Goal: Transaction & Acquisition: Book appointment/travel/reservation

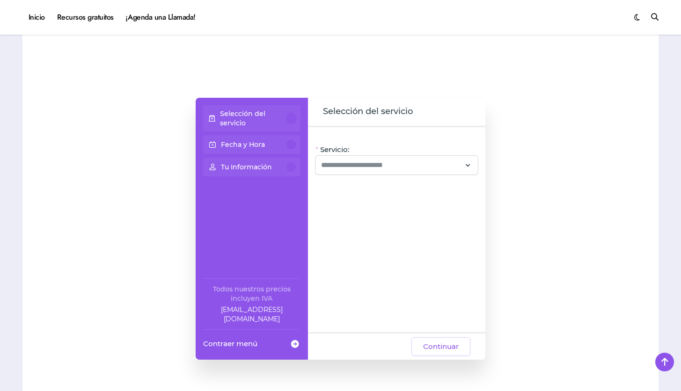
scroll to position [738, 0]
click at [460, 168] on input "Servicio:" at bounding box center [391, 164] width 140 height 11
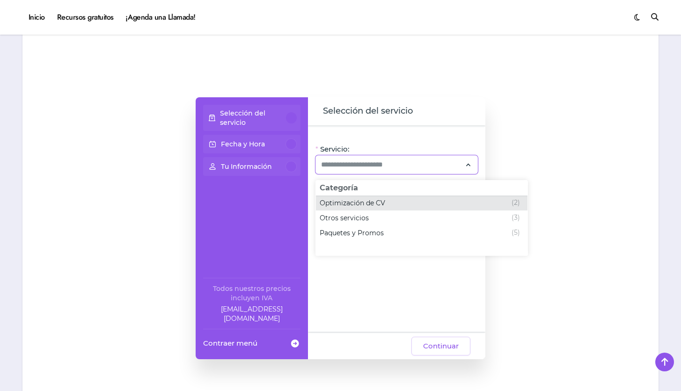
click at [402, 202] on div "Optimización de CV (2)" at bounding box center [419, 202] width 200 height 11
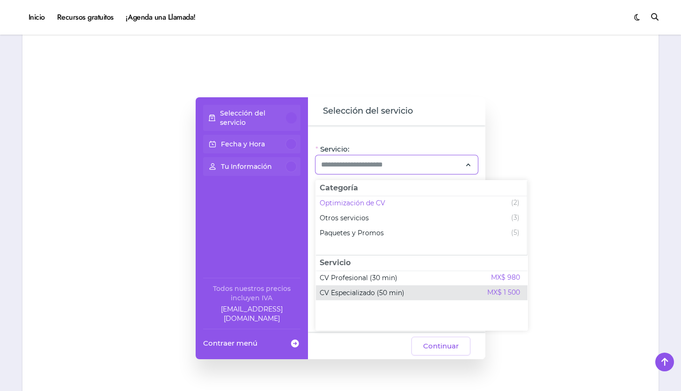
click at [382, 290] on span "CV Especializado (50 min)" at bounding box center [361, 292] width 85 height 9
type input "**********"
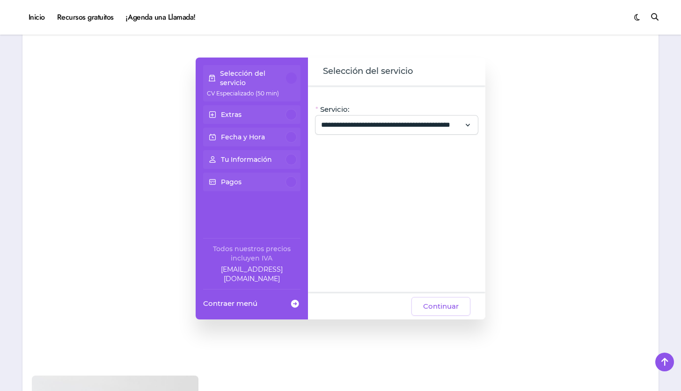
scroll to position [781, 0]
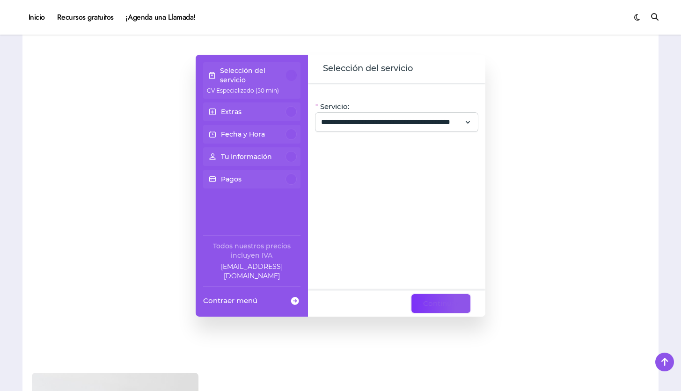
click at [444, 308] on span "Continuar" at bounding box center [441, 303] width 36 height 11
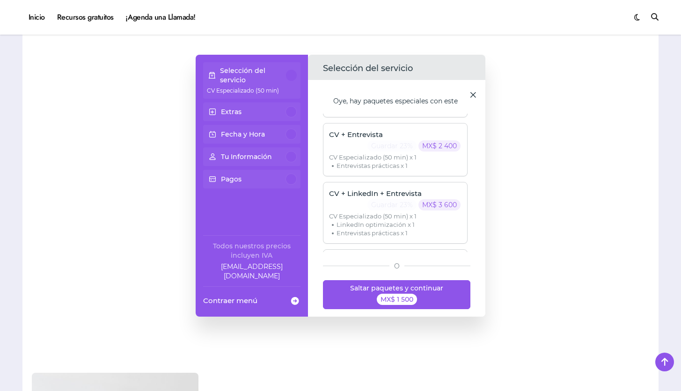
scroll to position [92, 0]
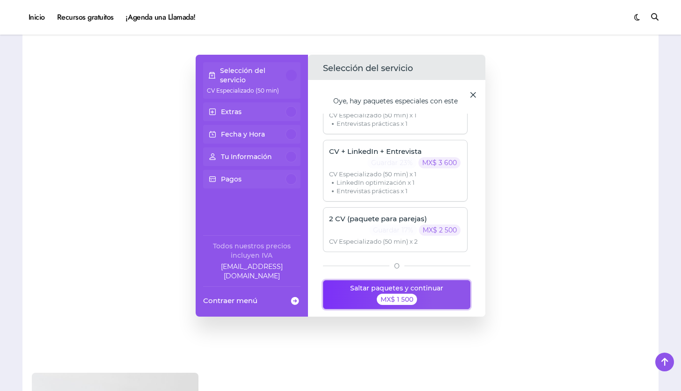
click at [420, 299] on button "Saltar paquetes y continuar MX$ 1 500" at bounding box center [397, 294] width 148 height 29
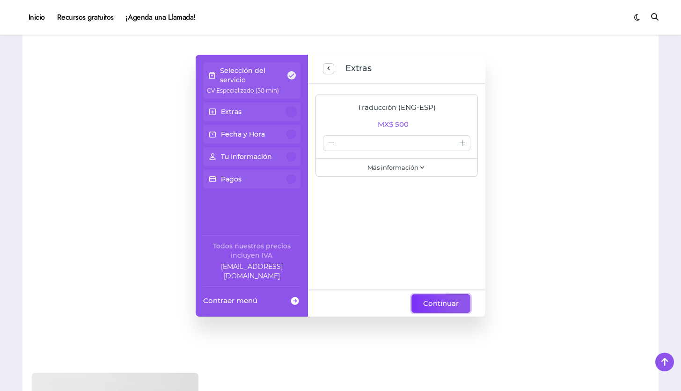
click at [428, 309] on button "Continuar" at bounding box center [440, 303] width 59 height 19
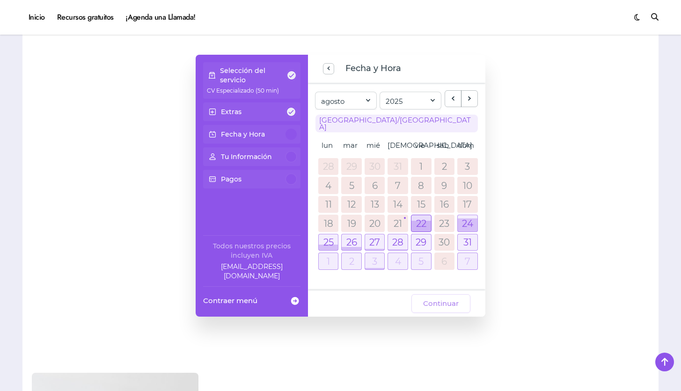
click at [424, 215] on div at bounding box center [421, 223] width 20 height 16
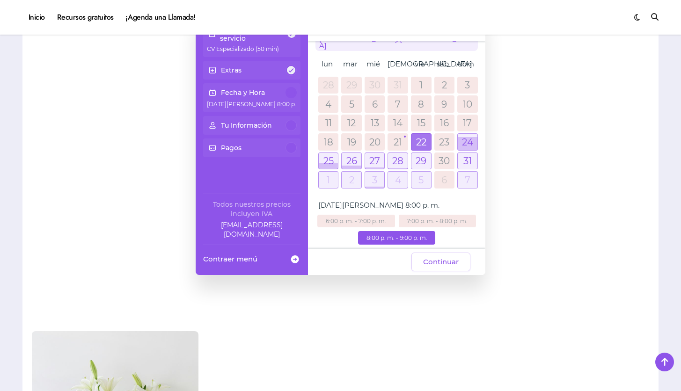
scroll to position [823, 0]
click at [413, 214] on div "7:00 p. m. - 8:00 p. m." at bounding box center [438, 220] width 78 height 13
click at [446, 233] on div "6:00 p. m. - 7:00 p. m. 7:00 p. m. - 8:00 p. m. 8:00 p. m. - 9:00 p. m." at bounding box center [396, 231] width 163 height 34
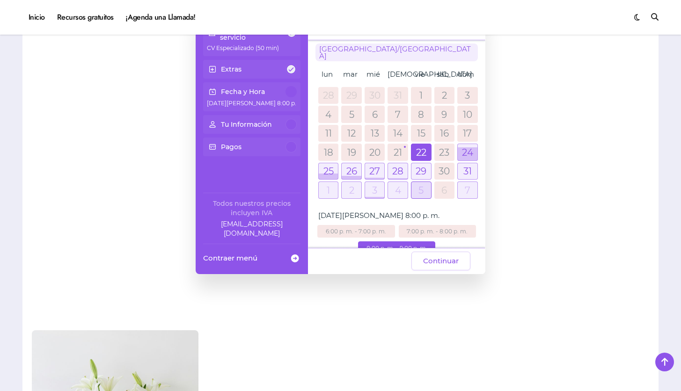
scroll to position [25, 0]
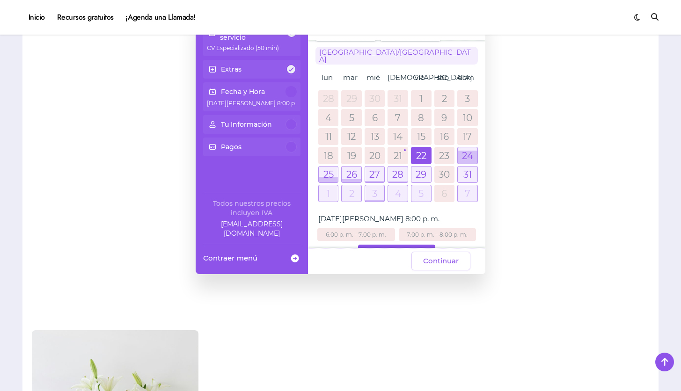
click at [399, 151] on link "21" at bounding box center [397, 155] width 8 height 9
click at [412, 149] on div at bounding box center [421, 155] width 20 height 16
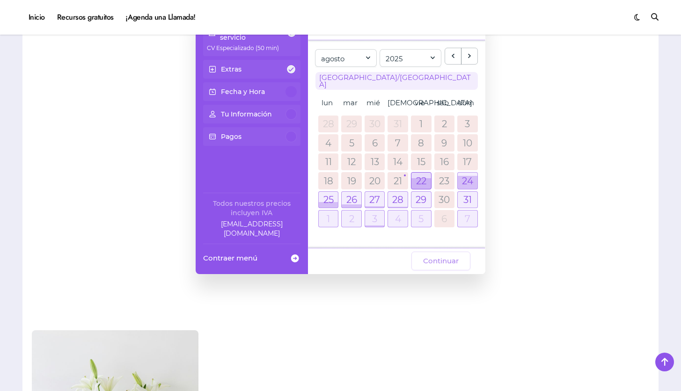
click at [424, 178] on div at bounding box center [421, 183] width 20 height 11
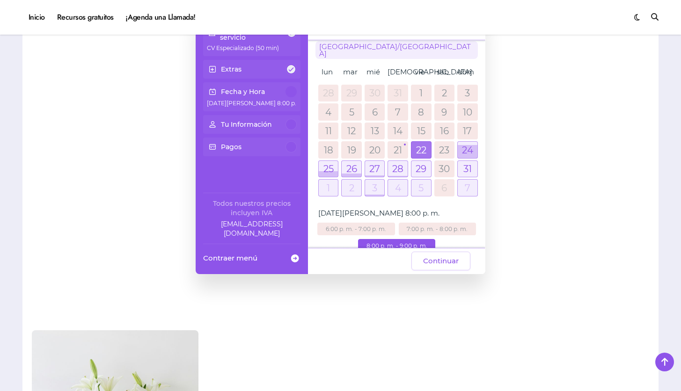
scroll to position [39, 0]
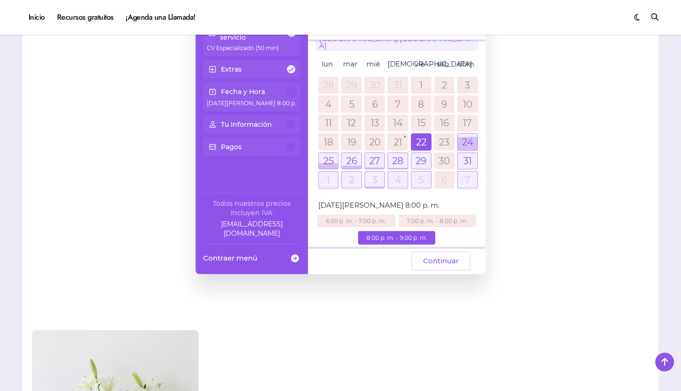
click at [425, 215] on div "7:00 p. m. - 8:00 p. m." at bounding box center [438, 221] width 78 height 13
click at [380, 215] on div "6:00 p. m. - 7:00 p. m." at bounding box center [356, 221] width 78 height 13
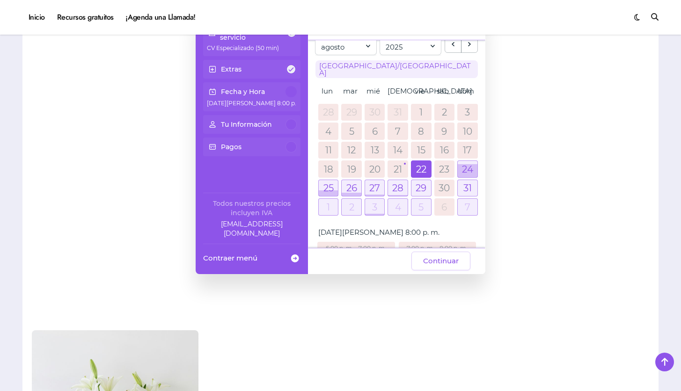
scroll to position [11, 0]
click at [445, 167] on link "23" at bounding box center [444, 169] width 10 height 9
click at [463, 165] on div at bounding box center [467, 171] width 20 height 13
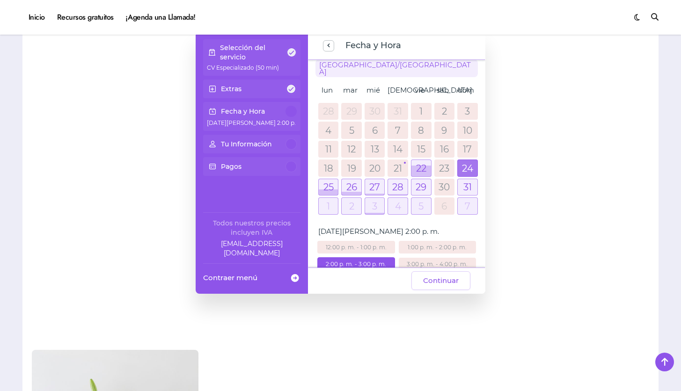
scroll to position [29, 0]
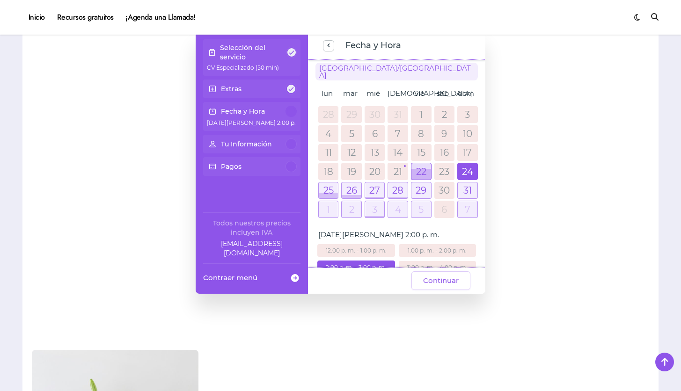
click at [426, 169] on div at bounding box center [421, 174] width 20 height 11
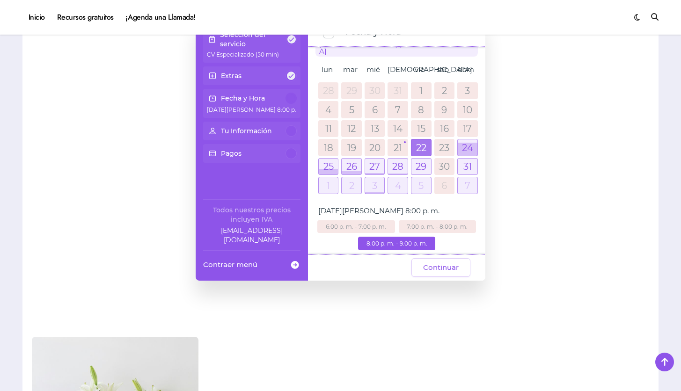
scroll to position [829, 0]
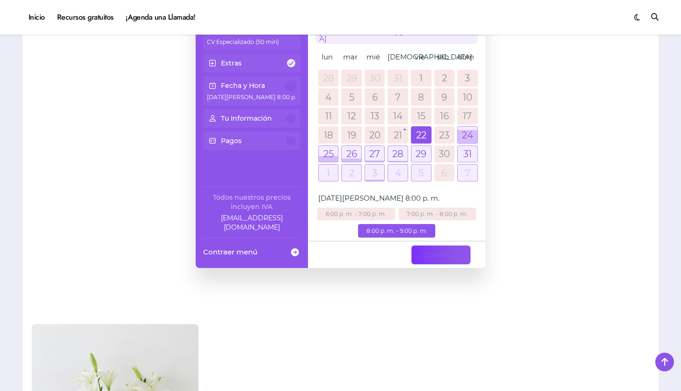
click at [453, 262] on button "Continuar" at bounding box center [440, 255] width 59 height 19
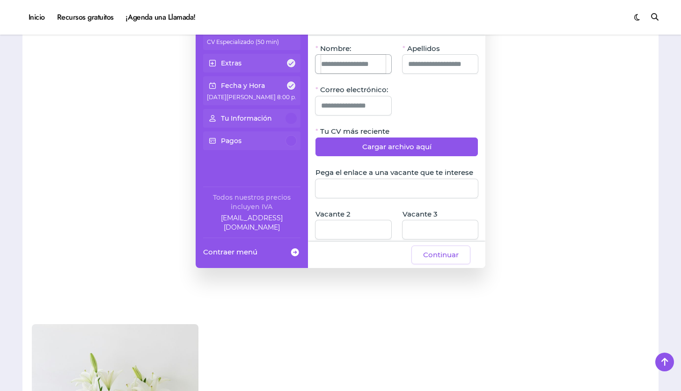
click at [371, 62] on input "Nombre:" at bounding box center [353, 64] width 65 height 19
type input "********"
type input "**********"
click at [345, 104] on input "Correo electrónico:" at bounding box center [353, 105] width 65 height 19
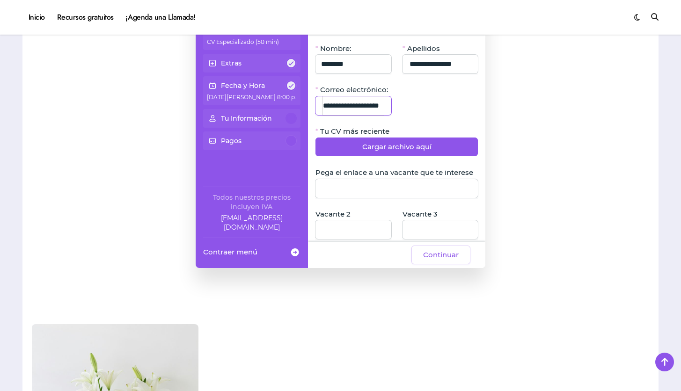
scroll to position [0, 0]
drag, startPoint x: 372, startPoint y: 108, endPoint x: 288, endPoint y: 114, distance: 84.9
click at [323, 114] on input "**********" at bounding box center [353, 105] width 61 height 19
click at [328, 107] on input "**********" at bounding box center [353, 105] width 61 height 19
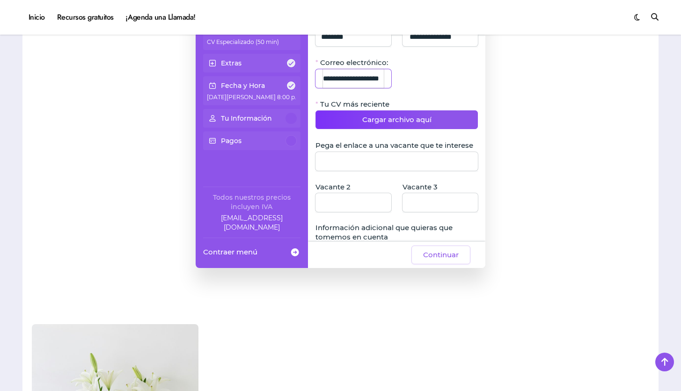
scroll to position [27, 0]
type input "**********"
click at [345, 131] on form "**********" at bounding box center [396, 194] width 163 height 356
click at [348, 123] on button "Cargar archivo aquí" at bounding box center [396, 119] width 163 height 19
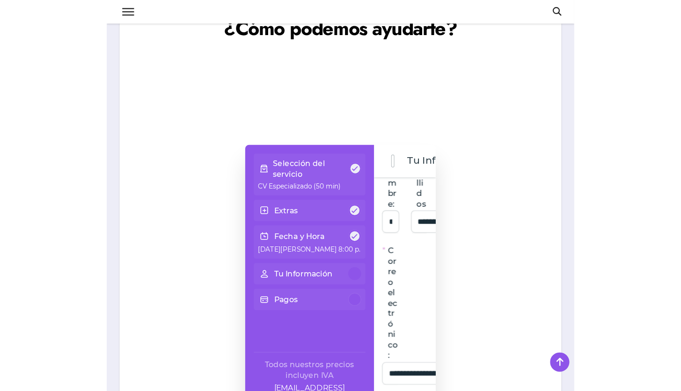
scroll to position [0, 0]
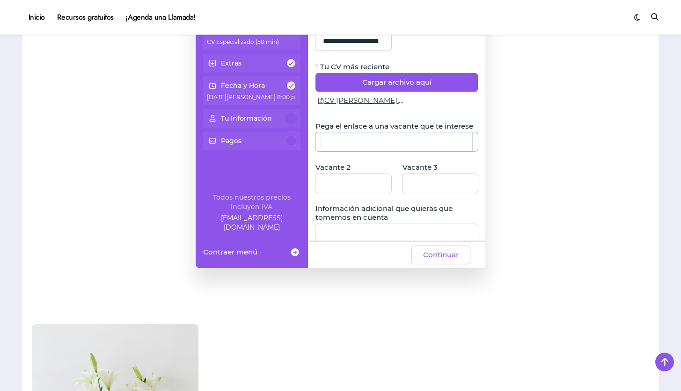
click at [362, 151] on input "Pega el enlace a una vacante que te interese" at bounding box center [397, 141] width 152 height 19
paste input "**********"
type input "**********"
click at [370, 191] on input "Vacante 2" at bounding box center [353, 183] width 65 height 19
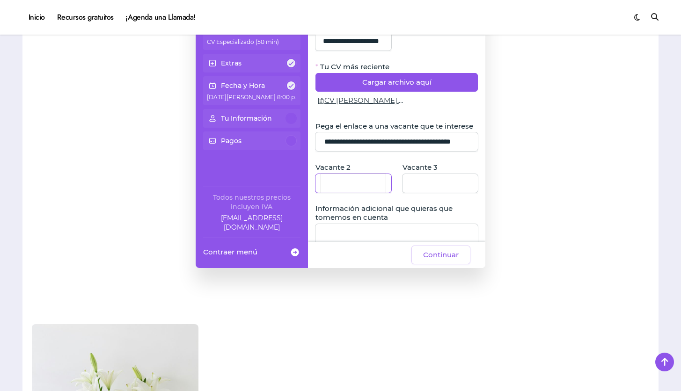
paste input "**********"
type input "**********"
click at [573, 73] on div at bounding box center [576, 137] width 145 height 356
click at [441, 193] on input "Vacante 3" at bounding box center [440, 183] width 65 height 19
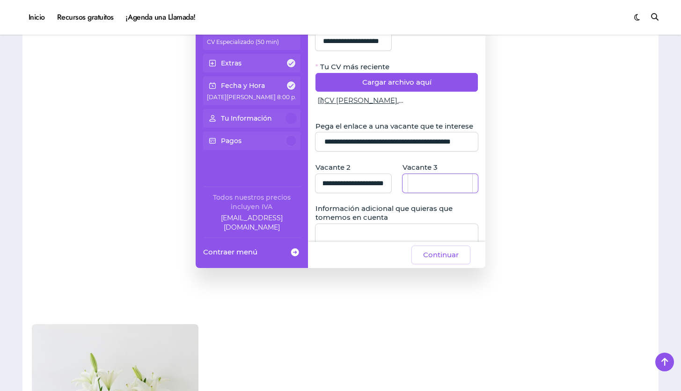
paste input "**********"
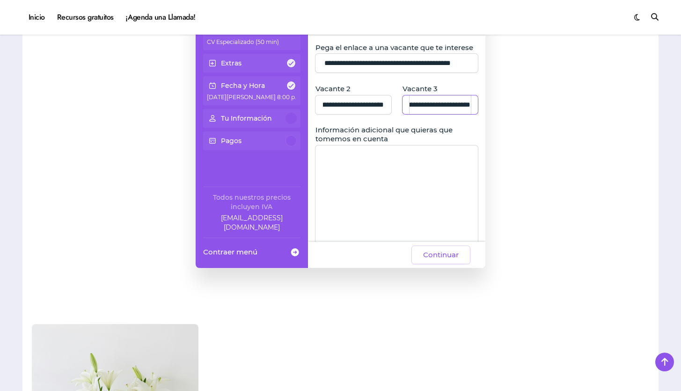
scroll to position [167, 0]
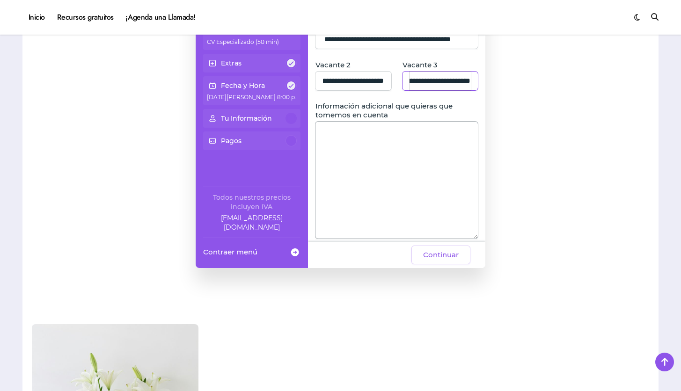
type input "**********"
click at [414, 151] on textarea "Información adicional que quieras que tomemos en cuenta" at bounding box center [396, 180] width 163 height 117
type textarea "*"
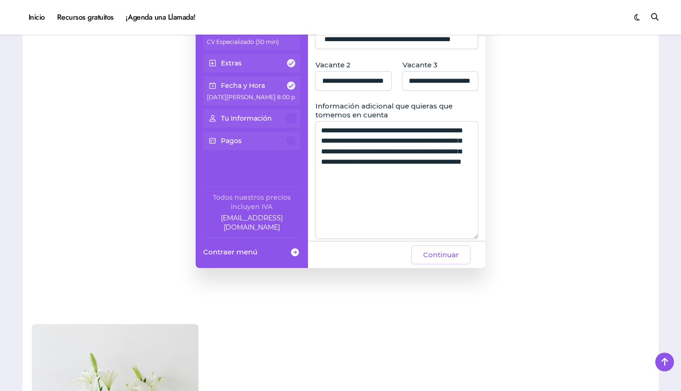
click at [409, 194] on textarea "**********" at bounding box center [396, 180] width 163 height 117
click at [377, 208] on textarea "**********" at bounding box center [396, 180] width 163 height 117
type textarea "**********"
click at [434, 252] on span "Continuar" at bounding box center [441, 254] width 36 height 11
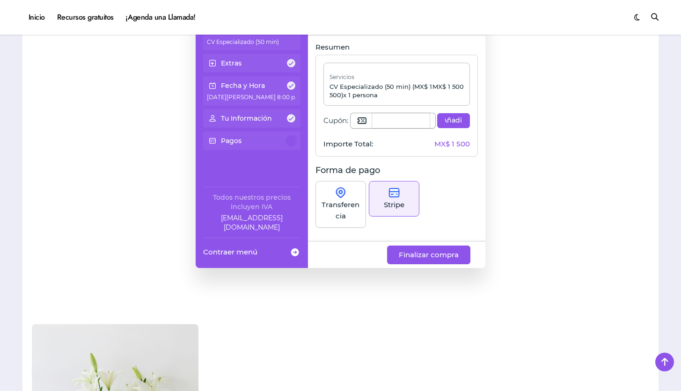
click at [396, 125] on input "Cupón:" at bounding box center [401, 120] width 58 height 15
click at [449, 121] on span "Añadir" at bounding box center [453, 120] width 17 height 9
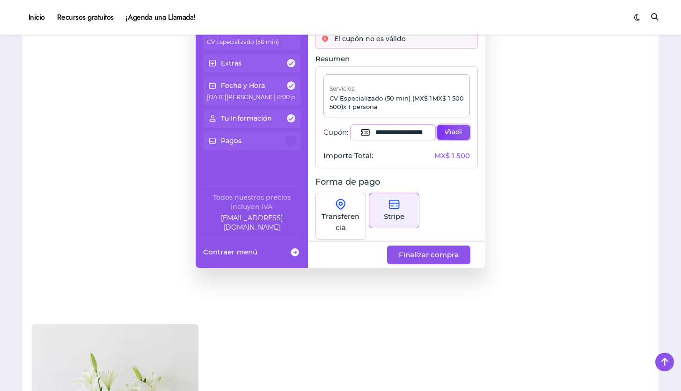
scroll to position [14, 0]
click at [415, 134] on input "**********" at bounding box center [400, 131] width 51 height 15
drag, startPoint x: 425, startPoint y: 134, endPoint x: 363, endPoint y: 135, distance: 62.2
click at [361, 134] on div "**********" at bounding box center [392, 131] width 85 height 15
click at [428, 131] on div "**********" at bounding box center [392, 131] width 85 height 15
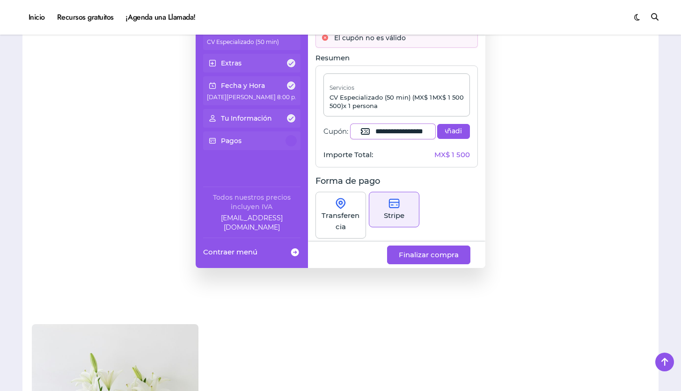
drag, startPoint x: 425, startPoint y: 131, endPoint x: 385, endPoint y: 129, distance: 40.3
click at [383, 131] on div "**********" at bounding box center [392, 131] width 85 height 15
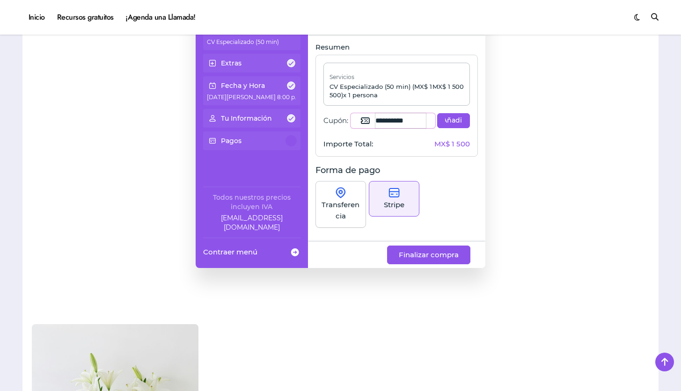
scroll to position [0, 0]
type input "*"
click at [458, 122] on button "Añadir" at bounding box center [453, 120] width 33 height 15
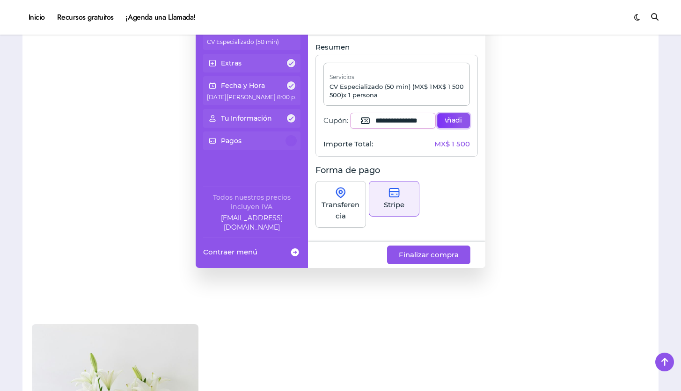
type input "**********"
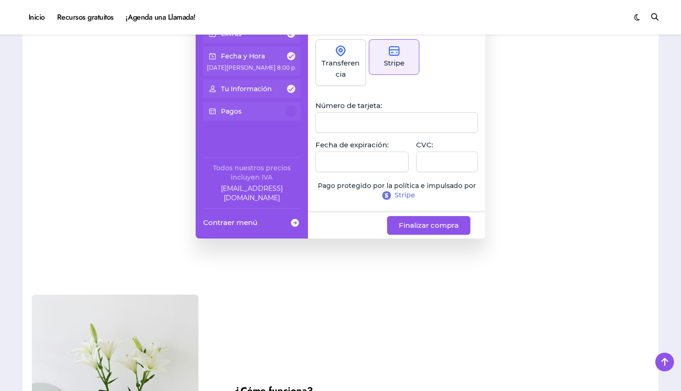
scroll to position [860, 0]
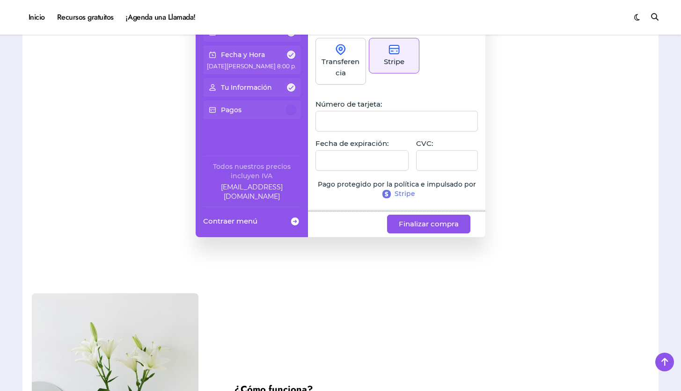
click at [422, 151] on div at bounding box center [447, 160] width 62 height 21
click at [427, 224] on span "Finalizar compra" at bounding box center [429, 223] width 60 height 11
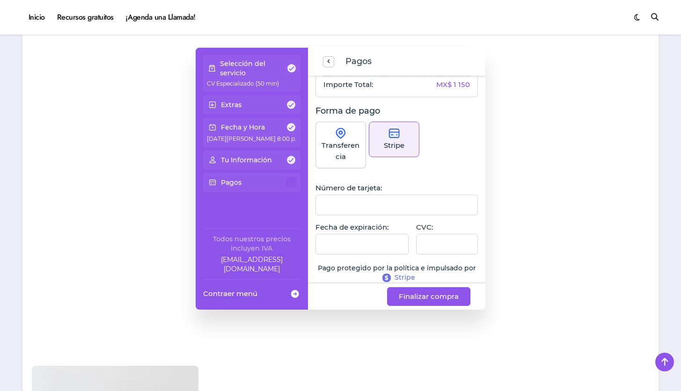
scroll to position [138, 0]
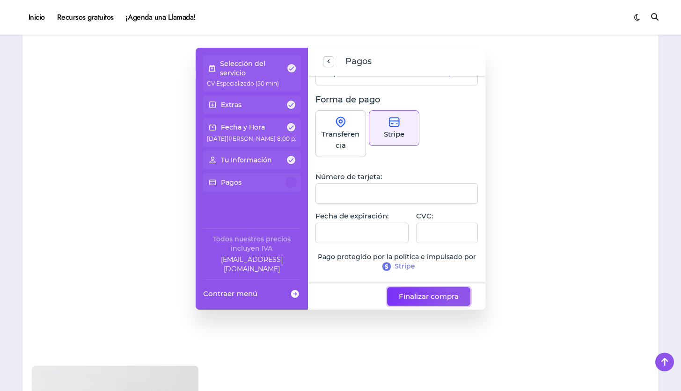
click at [433, 297] on span "Finalizar compra" at bounding box center [429, 296] width 60 height 11
click at [412, 138] on div "Stripe" at bounding box center [394, 128] width 51 height 36
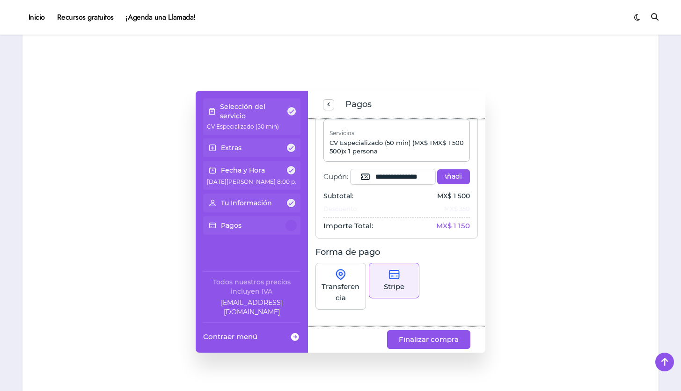
scroll to position [28, 0]
click at [445, 181] on span "Añadir" at bounding box center [453, 177] width 17 height 9
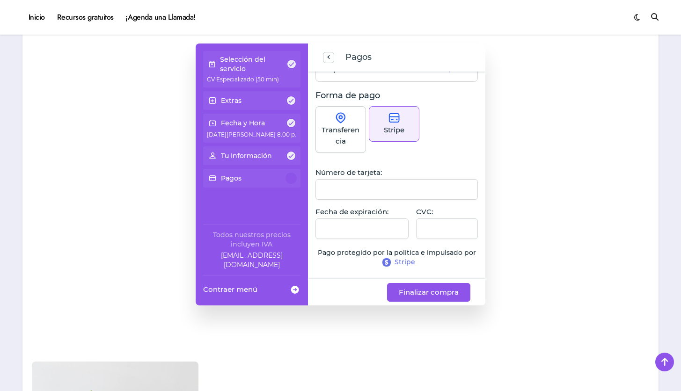
scroll to position [802, 0]
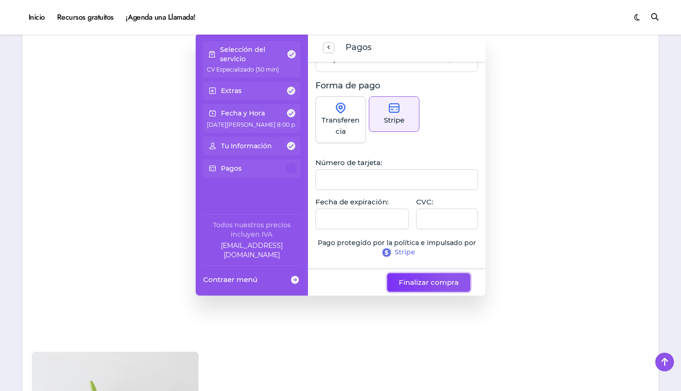
click at [432, 286] on span "Finalizar compra" at bounding box center [429, 282] width 60 height 11
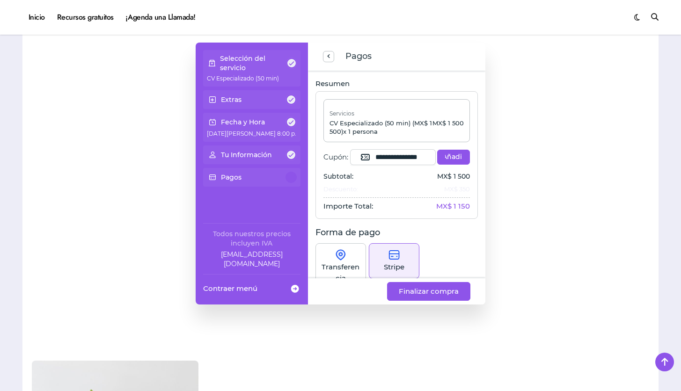
scroll to position [790, 0]
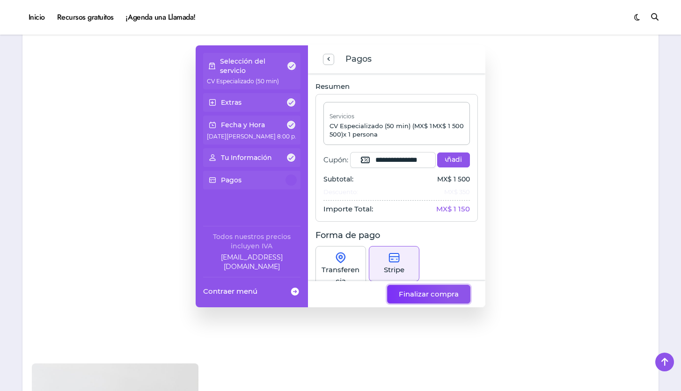
click at [423, 293] on span "Finalizar compra" at bounding box center [429, 294] width 60 height 11
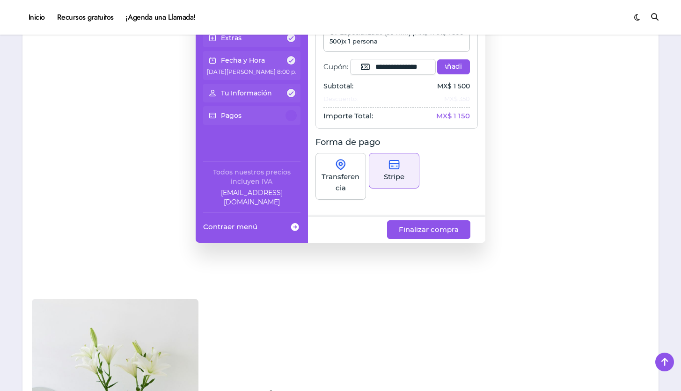
scroll to position [29, 0]
click at [341, 181] on p "Transferencia" at bounding box center [340, 182] width 38 height 22
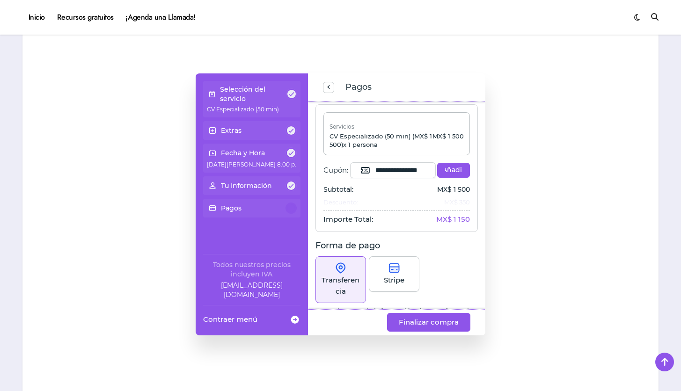
scroll to position [53, 0]
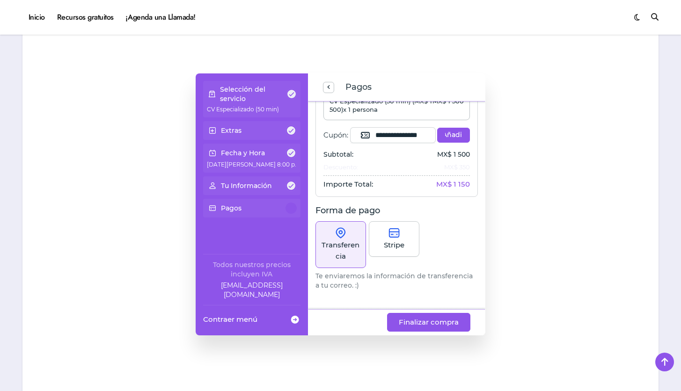
click at [385, 251] on p "Stripe" at bounding box center [394, 245] width 21 height 11
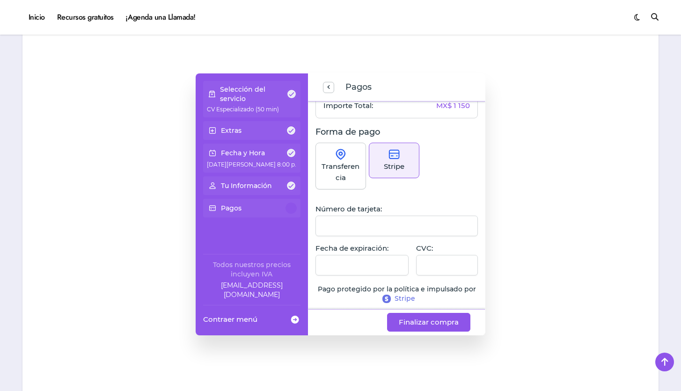
scroll to position [138, 0]
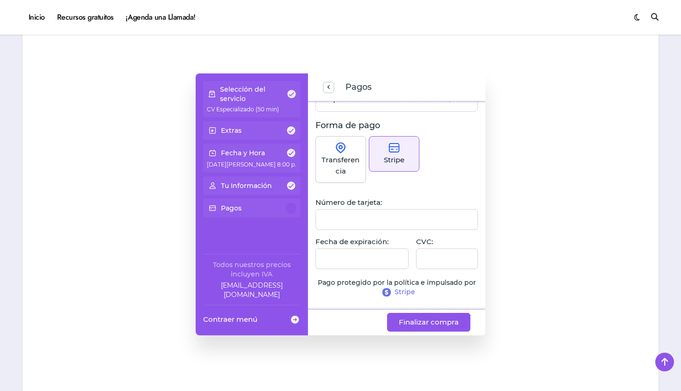
click at [383, 214] on div at bounding box center [396, 219] width 163 height 21
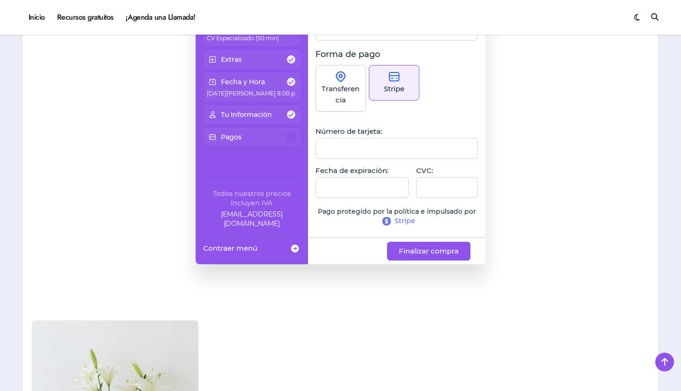
scroll to position [834, 0]
click at [430, 252] on span "Finalizar compra" at bounding box center [429, 250] width 60 height 11
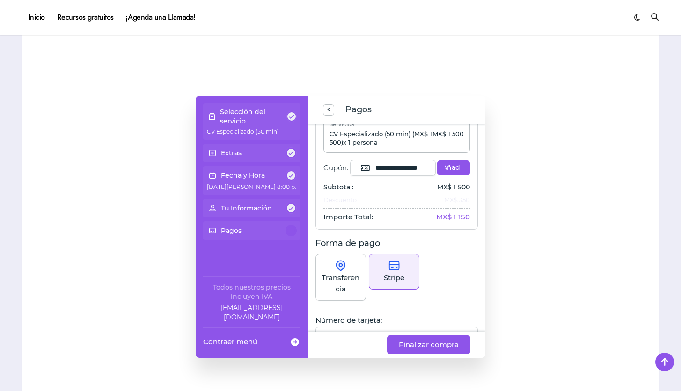
scroll to position [42, 0]
click at [429, 346] on span "Finalizar compra" at bounding box center [429, 344] width 60 height 11
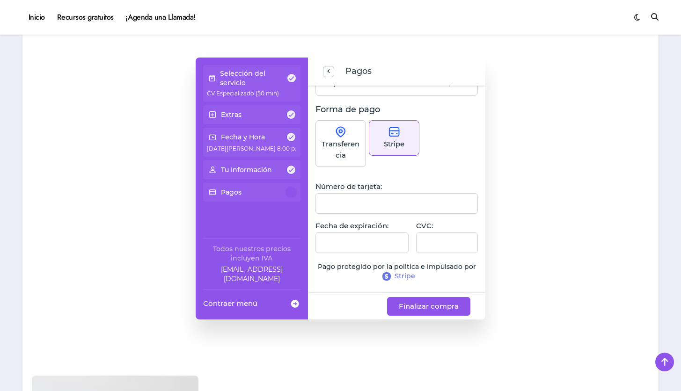
scroll to position [777, 0]
click at [407, 211] on div at bounding box center [396, 204] width 163 height 21
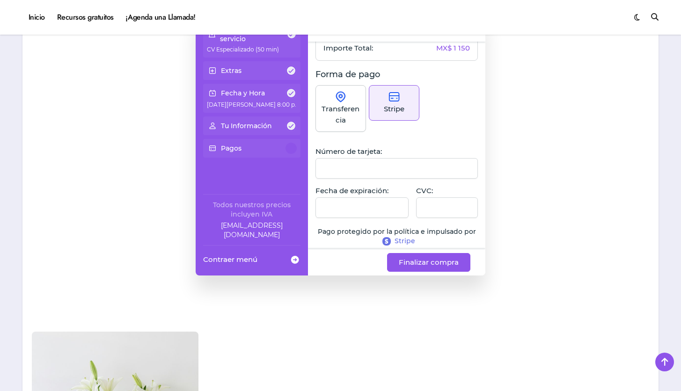
scroll to position [138, 0]
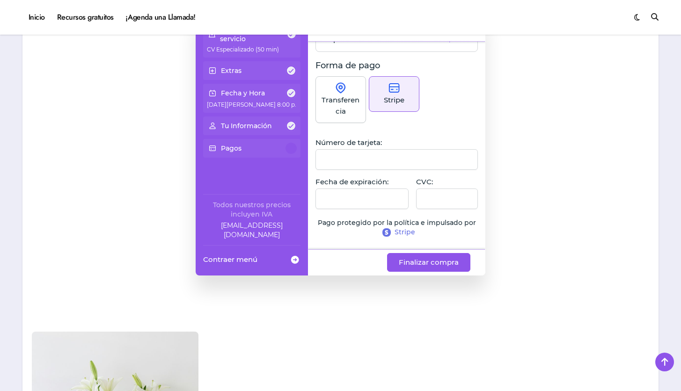
click at [348, 115] on p "Transferencia" at bounding box center [340, 105] width 38 height 22
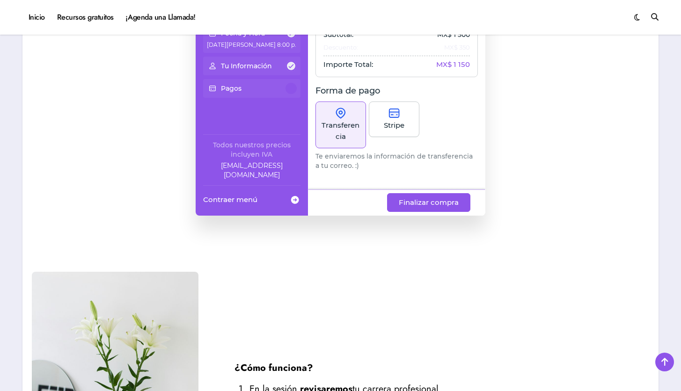
scroll to position [883, 0]
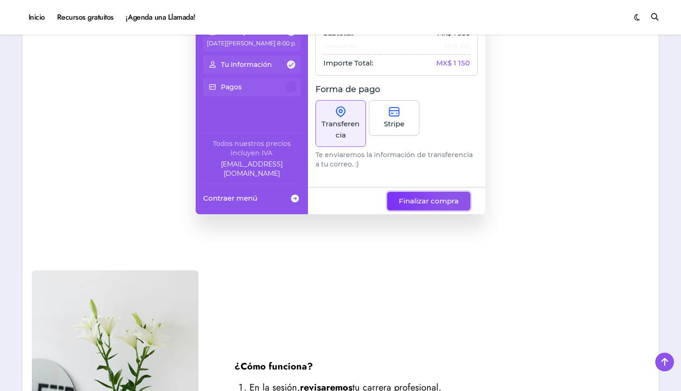
click at [421, 204] on span "Finalizar compra" at bounding box center [429, 201] width 60 height 11
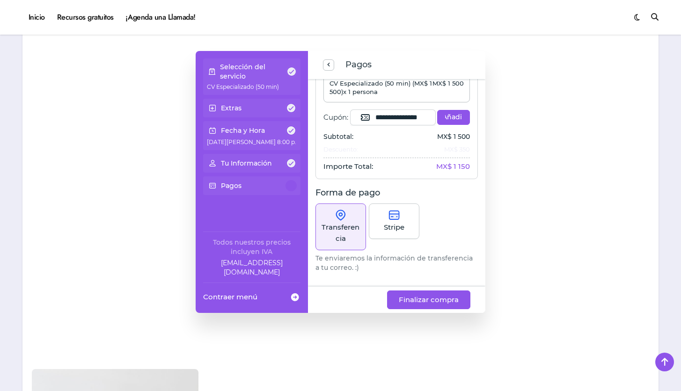
scroll to position [53, 0]
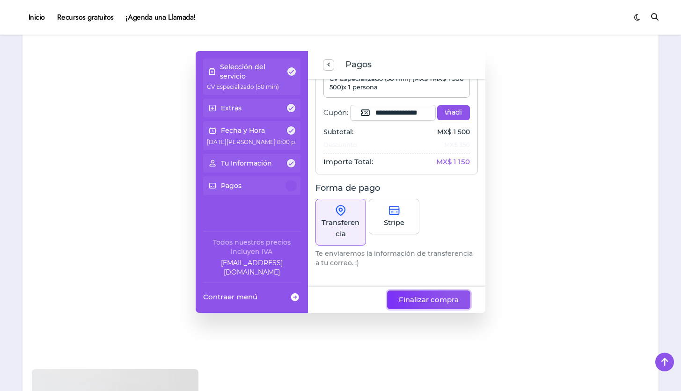
click at [419, 306] on button "Finalizar compra" at bounding box center [428, 299] width 83 height 19
click at [440, 167] on div "**********" at bounding box center [396, 111] width 163 height 128
click at [434, 297] on span "Finalizar compra" at bounding box center [429, 299] width 60 height 11
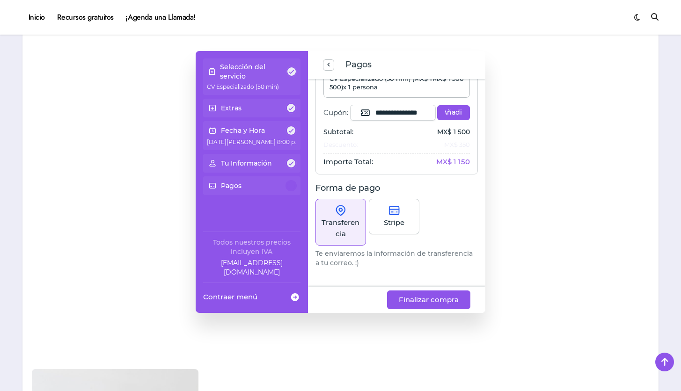
scroll to position [19, 0]
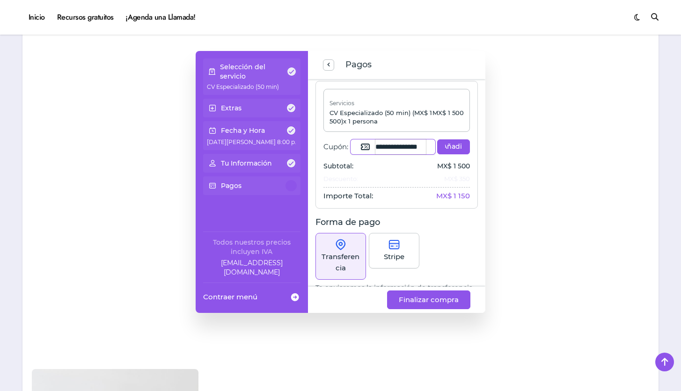
click at [375, 146] on input "**********" at bounding box center [400, 146] width 51 height 15
drag, startPoint x: 372, startPoint y: 146, endPoint x: 406, endPoint y: 146, distance: 34.1
click at [406, 146] on input "**********" at bounding box center [400, 146] width 51 height 15
click at [440, 189] on div "Importe Total: MX$ 1 150" at bounding box center [396, 194] width 147 height 14
click at [446, 152] on button "Añadir" at bounding box center [453, 146] width 33 height 15
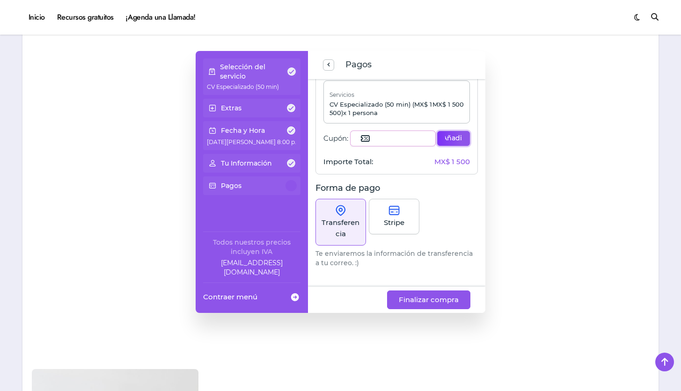
scroll to position [0, 0]
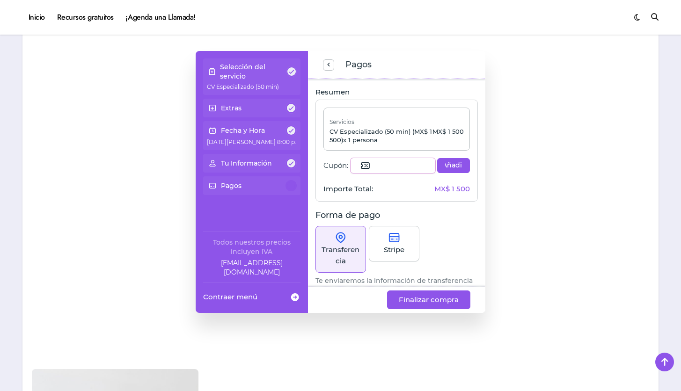
click at [407, 241] on div "Stripe" at bounding box center [394, 244] width 51 height 36
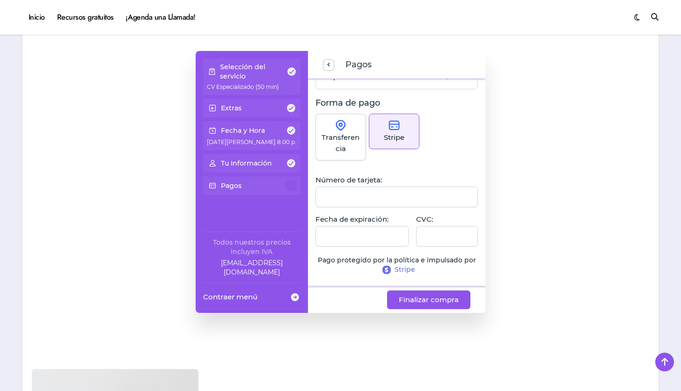
scroll to position [794, 0]
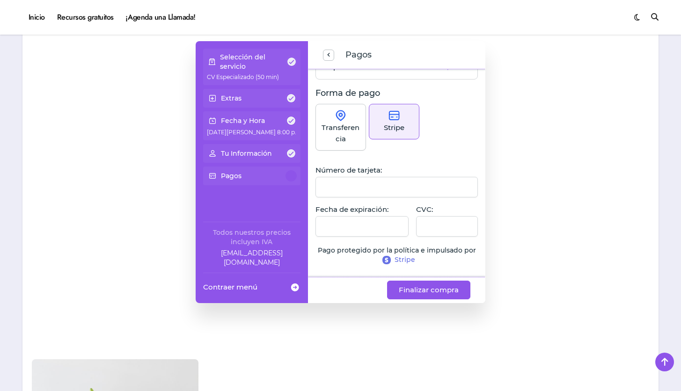
click at [395, 192] on div at bounding box center [396, 187] width 163 height 21
click at [428, 220] on div at bounding box center [447, 226] width 62 height 21
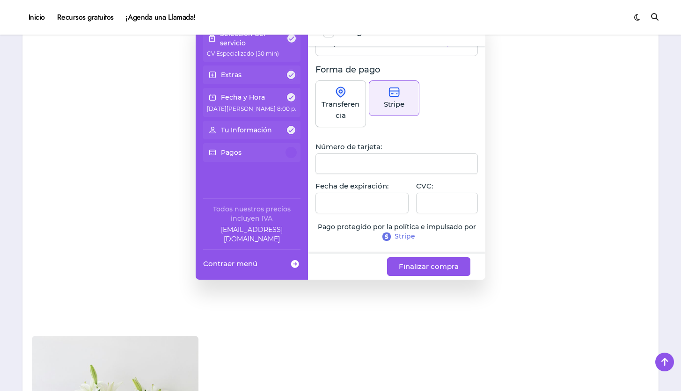
scroll to position [820, 0]
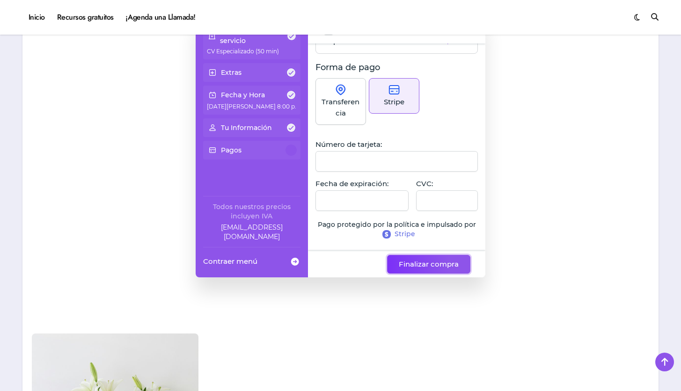
click at [426, 266] on span "Finalizar compra" at bounding box center [429, 264] width 60 height 11
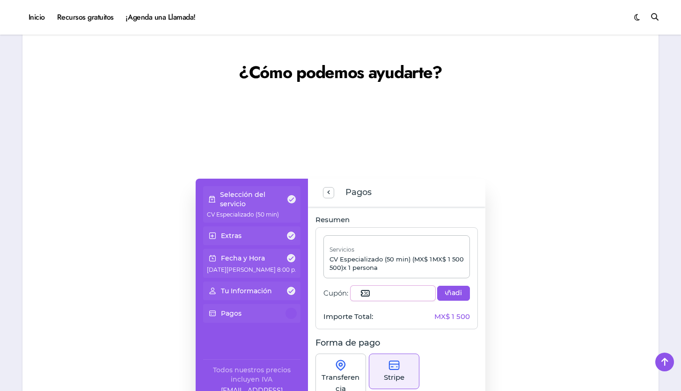
scroll to position [655, 0]
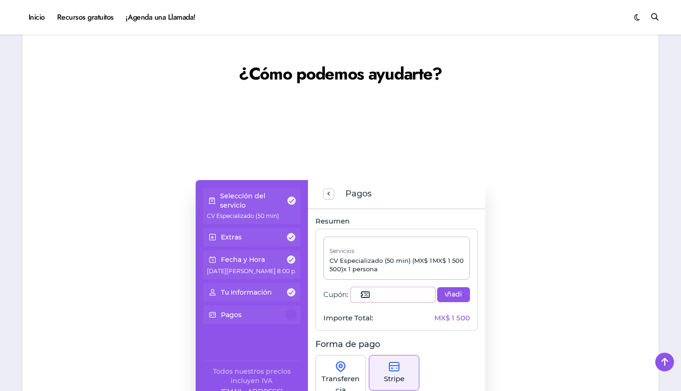
click at [514, 75] on h2 "¿Cómo podemos ayudarte?" at bounding box center [340, 73] width 617 height 23
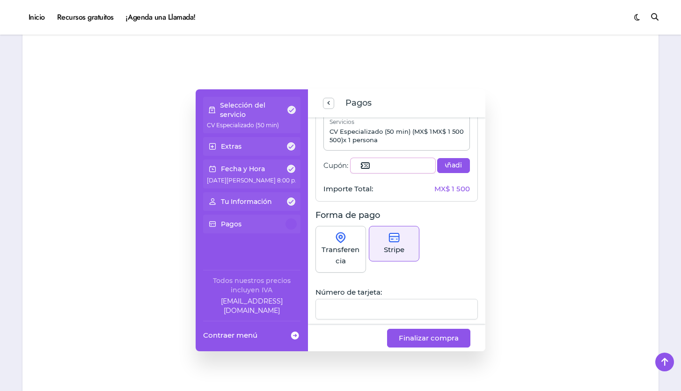
scroll to position [36, 0]
click at [330, 100] on span "previous step" at bounding box center [328, 103] width 7 height 13
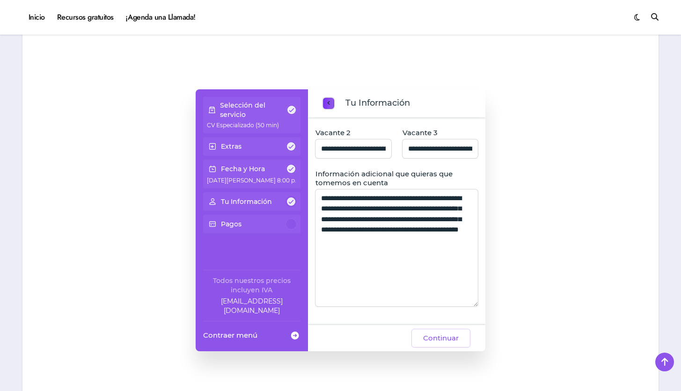
scroll to position [192, 0]
